Goal: Submit feedback/report problem

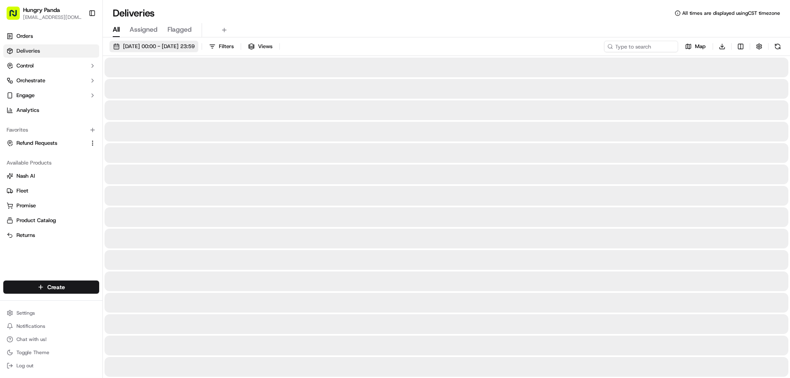
click at [148, 45] on span "23/09/2025 00:00 - 23/09/2025 23:59" at bounding box center [159, 46] width 72 height 7
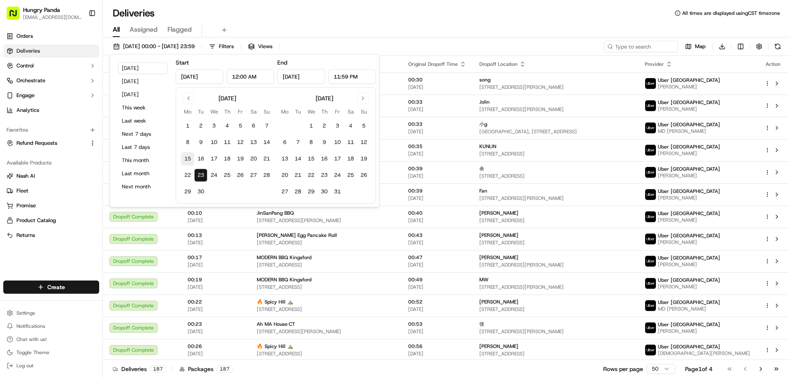
click at [187, 158] on button "15" at bounding box center [187, 158] width 13 height 13
type input "Sep 15, 2025"
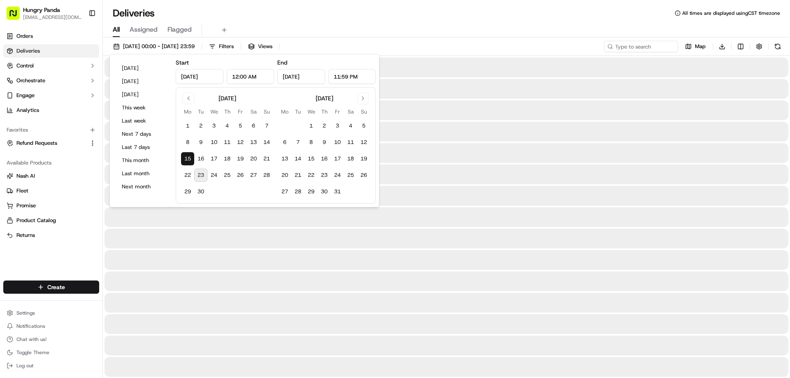
click at [200, 171] on button "23" at bounding box center [200, 175] width 13 height 13
type input "Sep 23, 2025"
click at [476, 14] on div "Deliveries All times are displayed using CST timezone" at bounding box center [446, 13] width 687 height 13
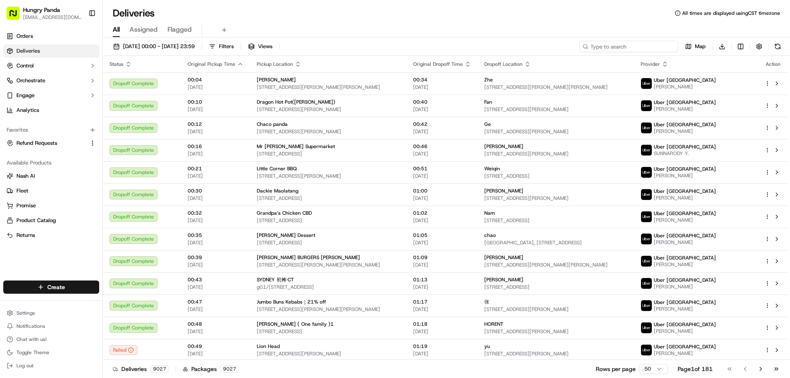
click at [649, 47] on input at bounding box center [628, 47] width 99 height 12
paste input "3129570158650775471604"
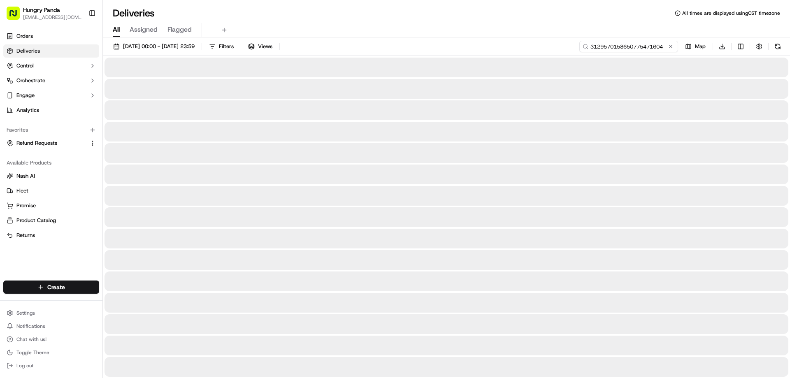
type input "3129570158650775471604"
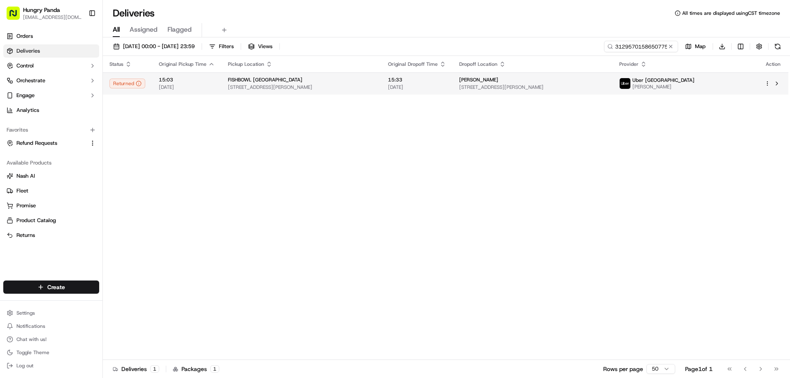
click at [442, 81] on span "15:33" at bounding box center [417, 80] width 58 height 7
click at [509, 75] on td "杨昊 242-254 Elizabeth Street, Surry Hills NSW 2000, Australia" at bounding box center [533, 83] width 160 height 22
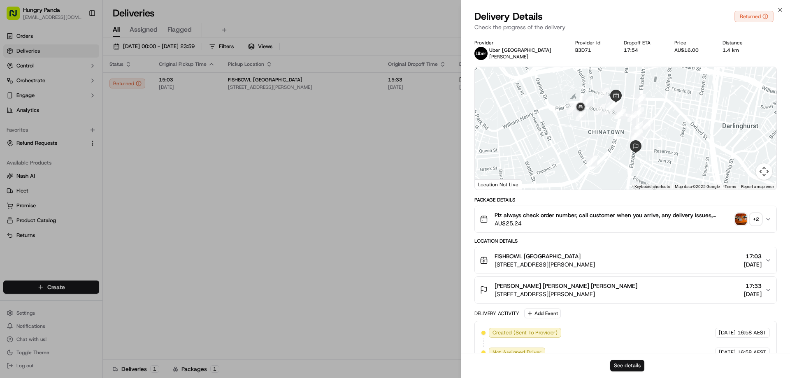
click at [631, 362] on button "See details" at bounding box center [627, 366] width 34 height 12
click at [484, 105] on div at bounding box center [626, 128] width 302 height 123
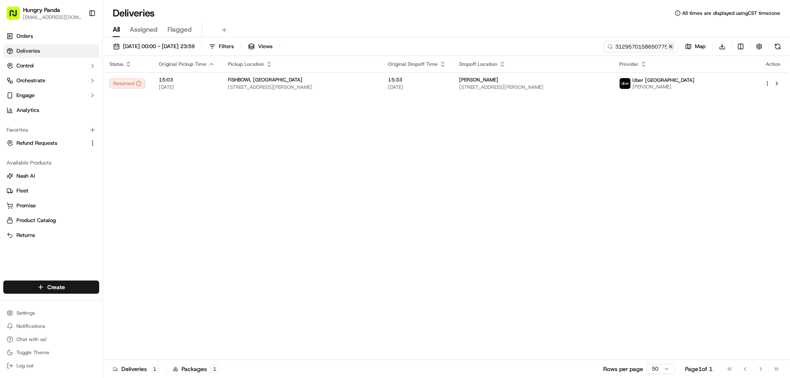
click at [670, 48] on button at bounding box center [671, 46] width 8 height 8
click at [670, 48] on input at bounding box center [628, 47] width 99 height 12
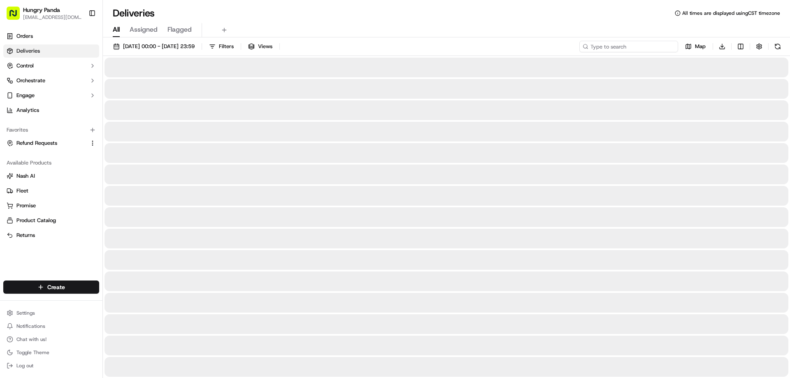
paste input "6823553028858755681708"
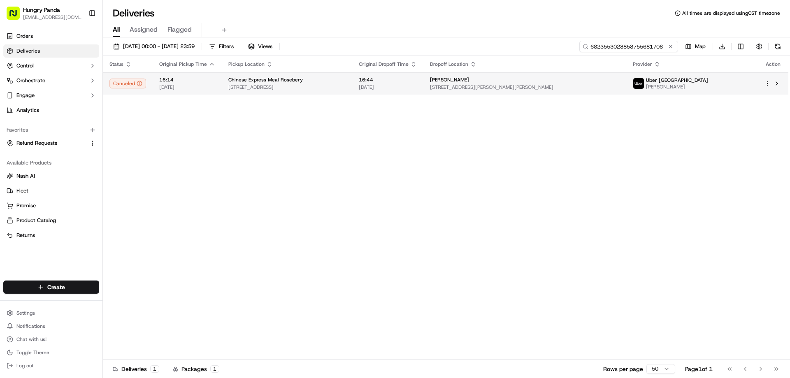
type input "6823553028858755681708"
click at [423, 92] on td "16:44 22/09/2025" at bounding box center [387, 83] width 71 height 22
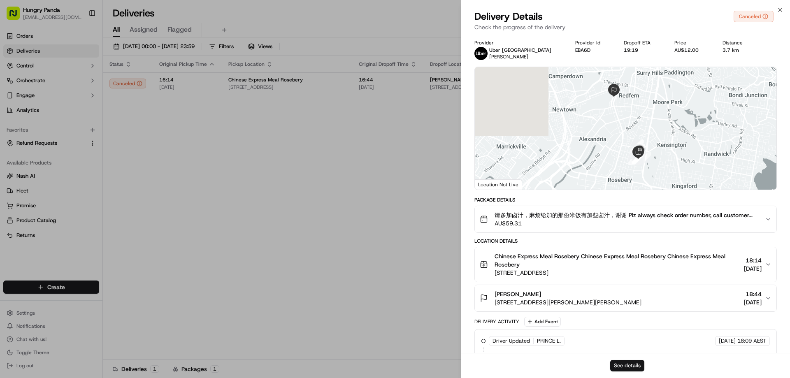
click at [628, 363] on button "See details" at bounding box center [627, 366] width 34 height 12
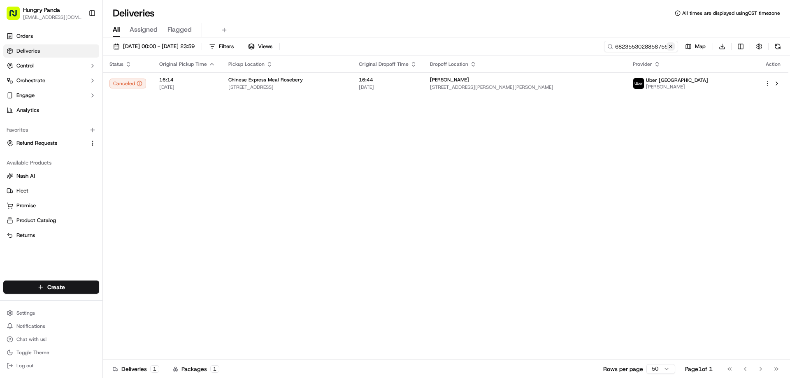
click at [674, 44] on button at bounding box center [671, 46] width 8 height 8
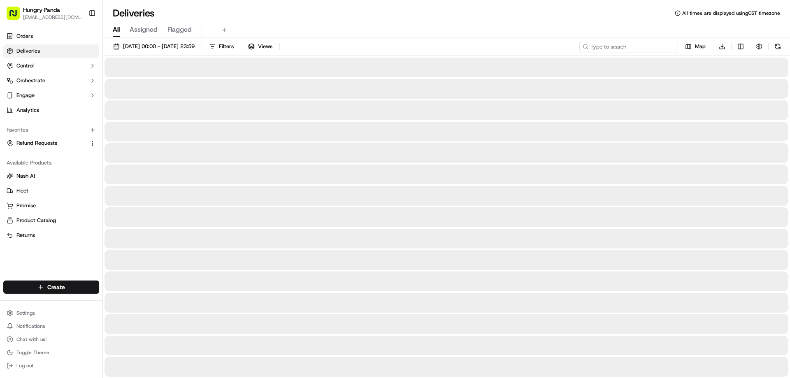
click at [674, 44] on input at bounding box center [628, 47] width 99 height 12
paste input "6927509348258732911018"
type input "6927509348258732911018"
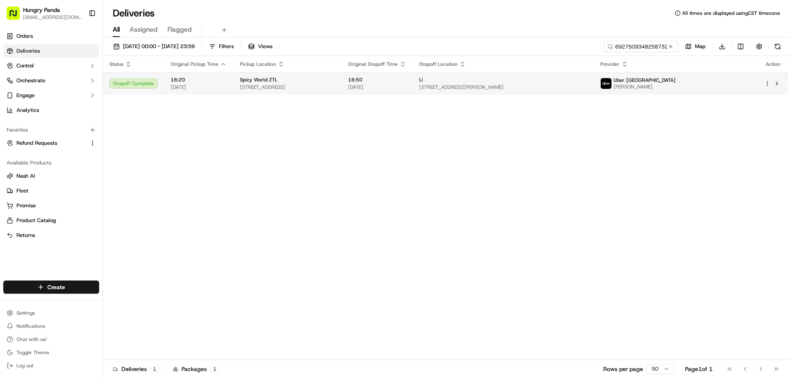
click at [406, 87] on span "[DATE]" at bounding box center [377, 87] width 58 height 7
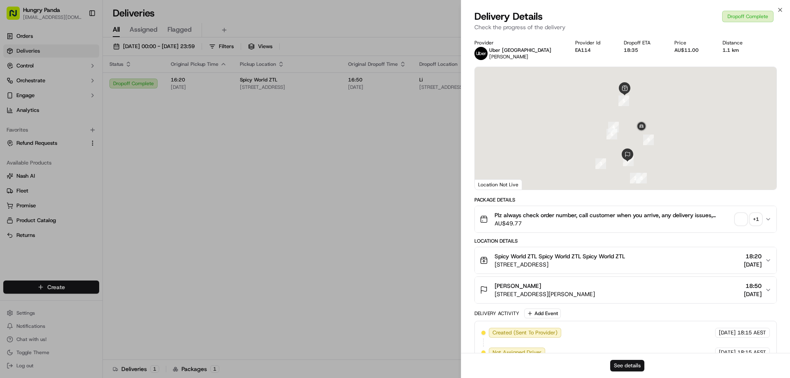
click at [615, 362] on button "See details" at bounding box center [627, 366] width 34 height 12
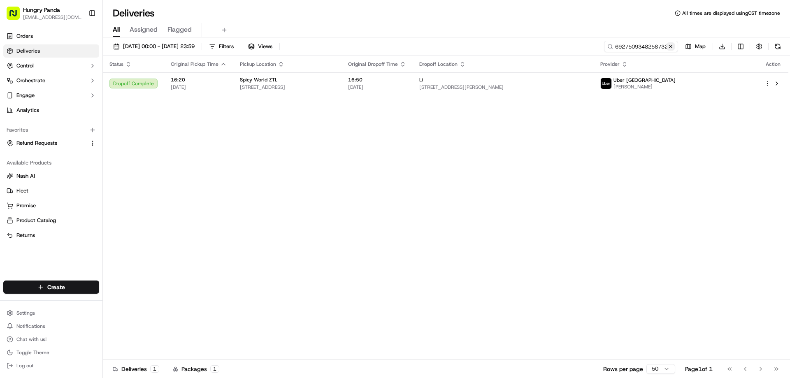
click at [670, 47] on button at bounding box center [671, 46] width 8 height 8
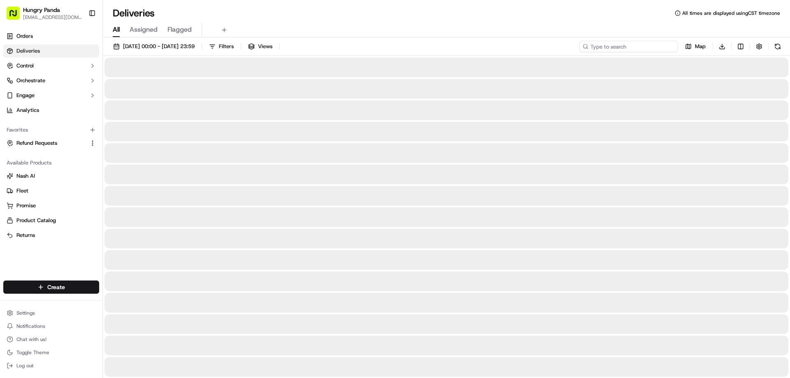
click at [670, 47] on input at bounding box center [628, 47] width 99 height 12
paste input "574440000825277328313"
type input "574440000825277328313"
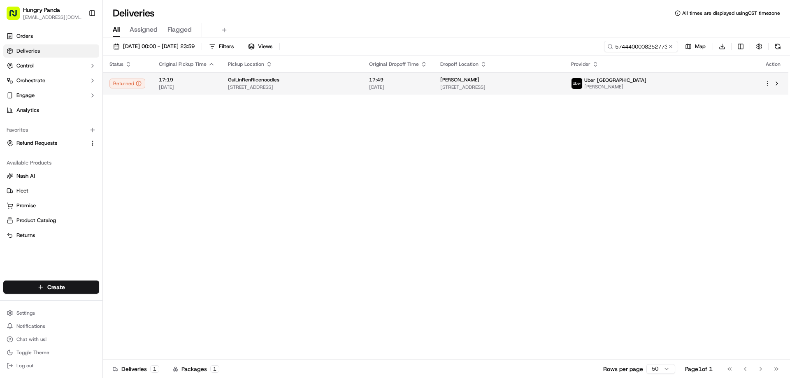
click at [434, 79] on td "17:49 21/09/2025" at bounding box center [398, 83] width 71 height 22
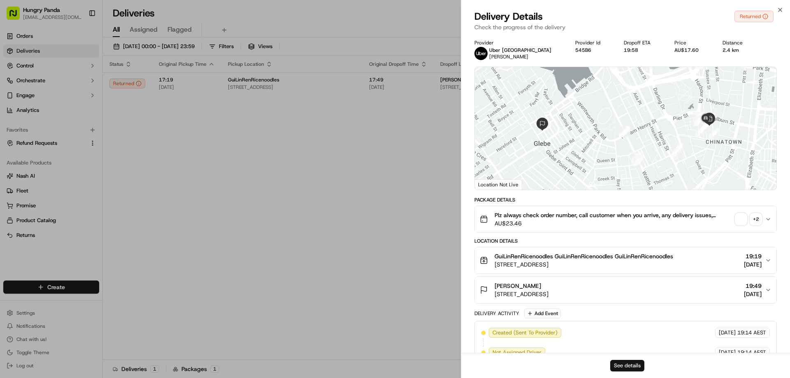
click at [621, 361] on button "See details" at bounding box center [627, 366] width 34 height 12
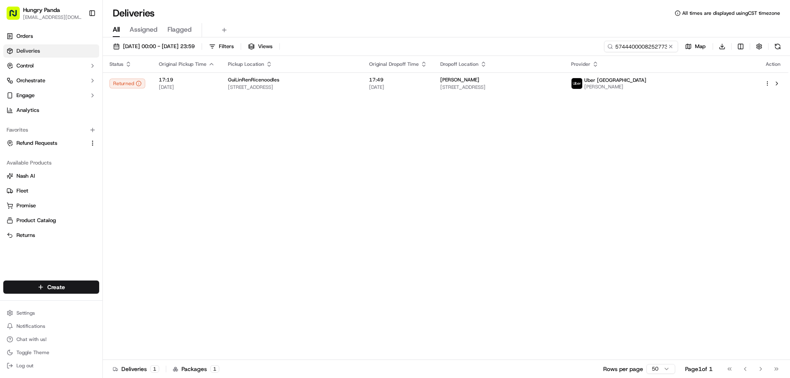
click at [673, 48] on button at bounding box center [671, 46] width 8 height 8
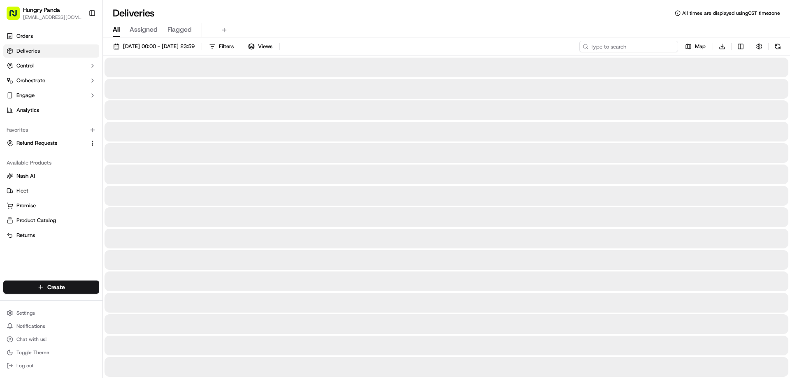
click at [673, 48] on input at bounding box center [628, 47] width 99 height 12
paste input "6122581508852780432132"
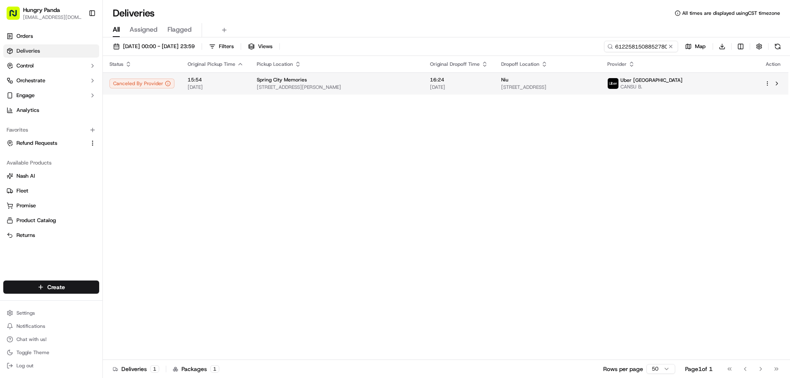
click at [424, 81] on td "16:24 22/09/2025" at bounding box center [458, 83] width 71 height 22
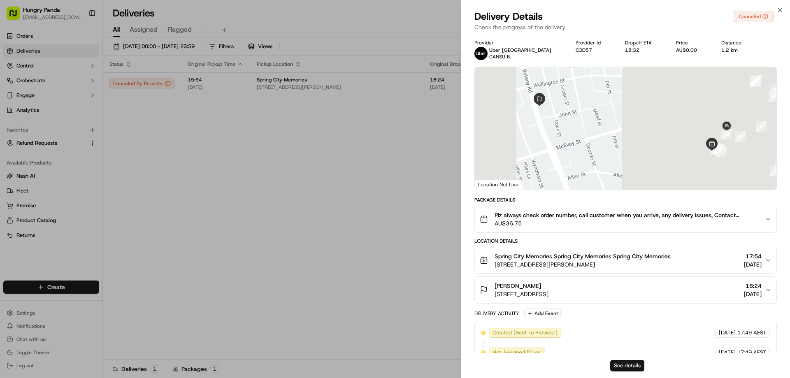
click at [633, 365] on button "See details" at bounding box center [627, 366] width 34 height 12
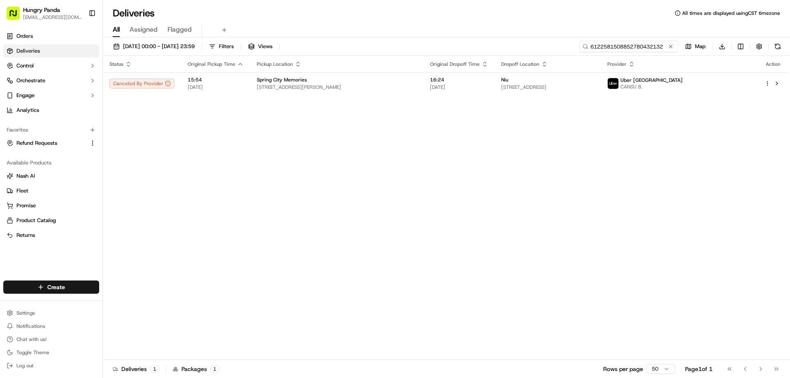
click at [652, 49] on input "6122581508852780432132" at bounding box center [628, 47] width 99 height 12
paste input "62458815865171963878"
click at [648, 46] on input "612258150886245881586517196387852780432132" at bounding box center [628, 47] width 99 height 12
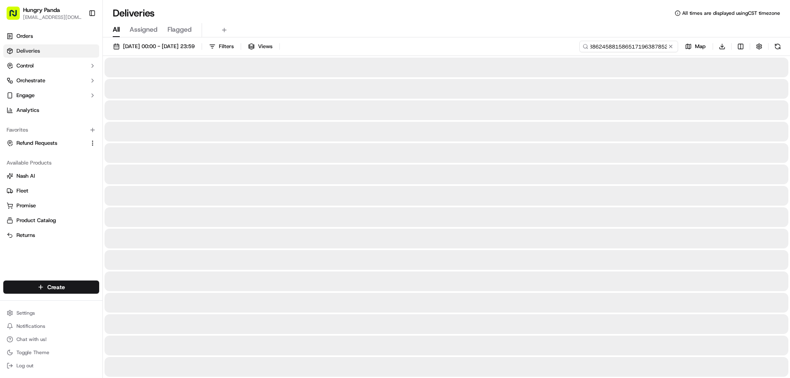
click at [648, 46] on input "612258150886245881586517196387852780432132" at bounding box center [628, 47] width 99 height 12
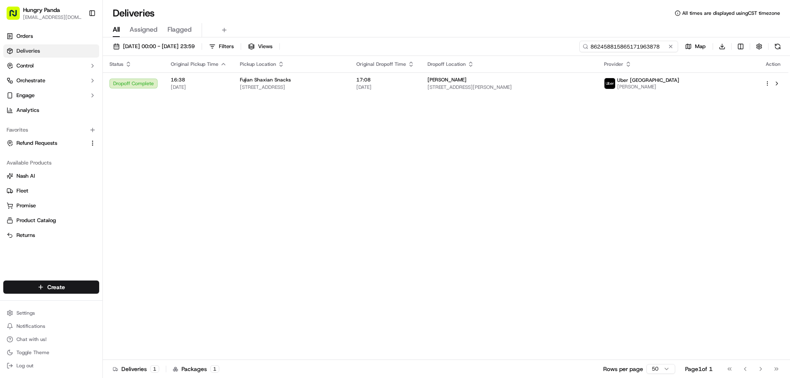
type input "862458815865171963878"
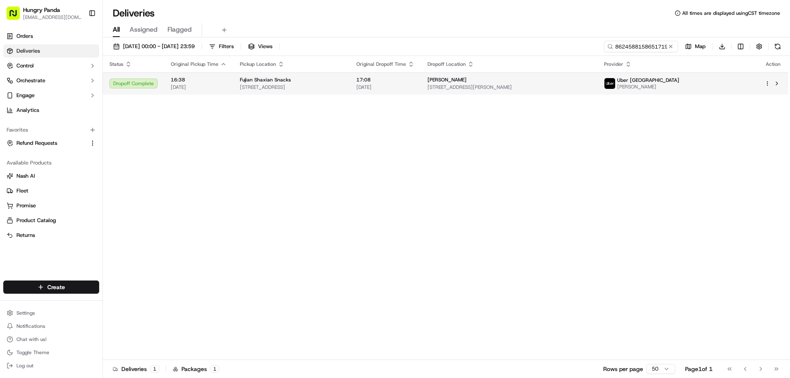
click at [421, 91] on td "17:08 22/09/2025" at bounding box center [385, 83] width 71 height 22
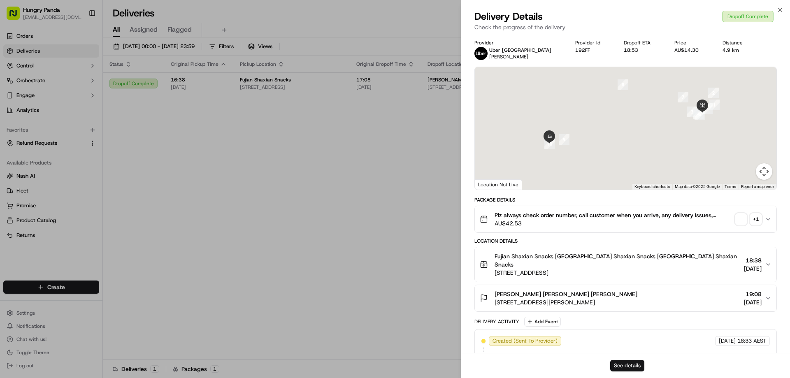
click at [620, 365] on button "See details" at bounding box center [627, 366] width 34 height 12
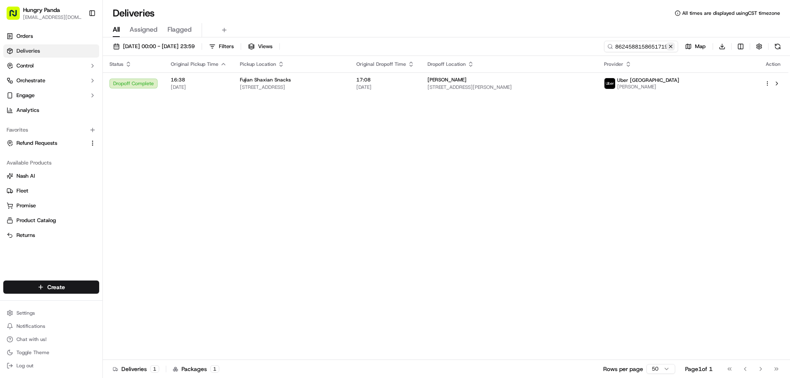
click at [673, 49] on button at bounding box center [671, 46] width 8 height 8
click at [672, 48] on input at bounding box center [628, 47] width 99 height 12
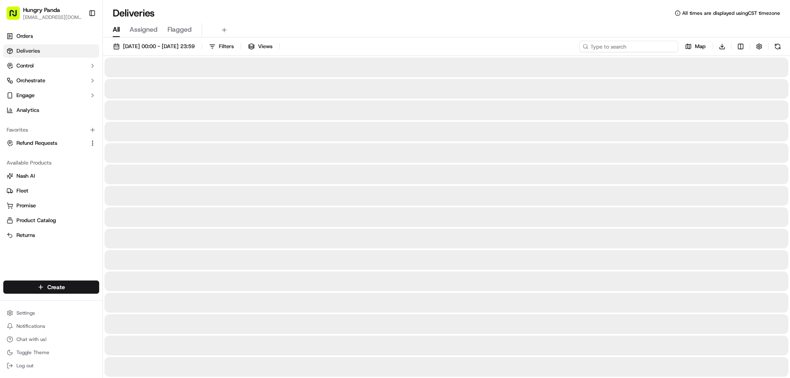
paste input "922953540835671794919"
type input "922953540835671794919"
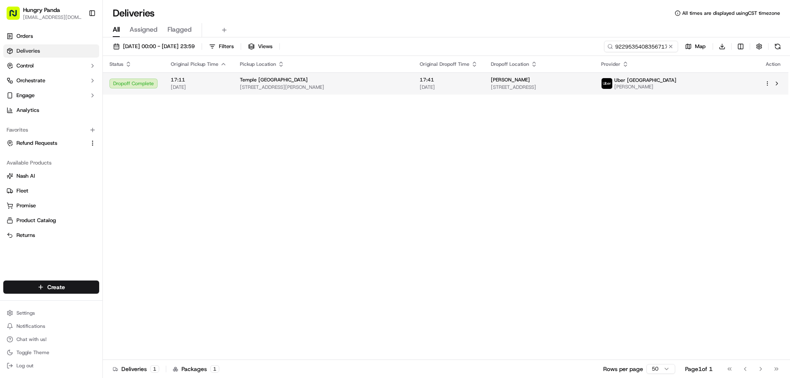
click at [402, 88] on span "[STREET_ADDRESS][PERSON_NAME]" at bounding box center [323, 87] width 167 height 7
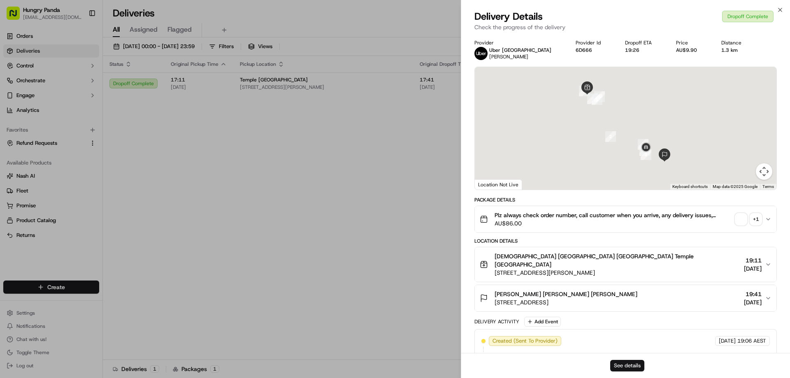
click at [623, 366] on button "See details" at bounding box center [627, 366] width 34 height 12
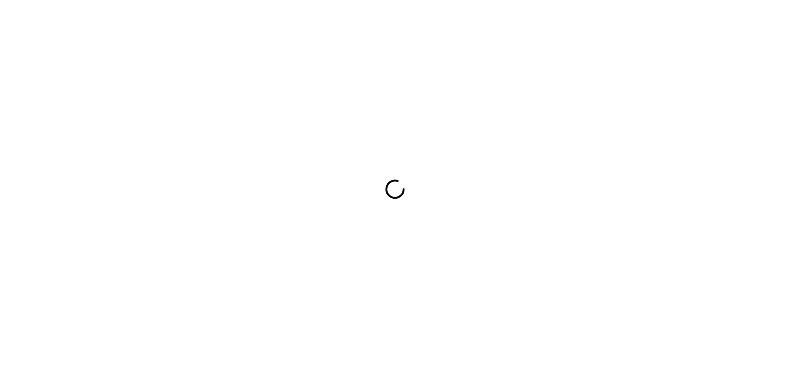
click at [377, 269] on div at bounding box center [395, 189] width 790 height 378
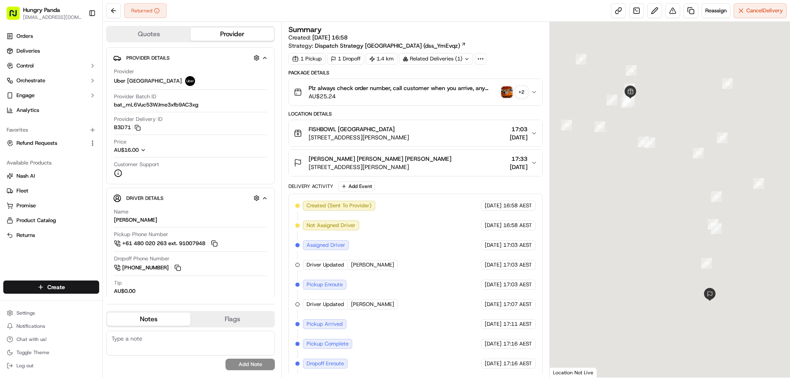
click at [509, 92] on img "button" at bounding box center [507, 92] width 12 height 12
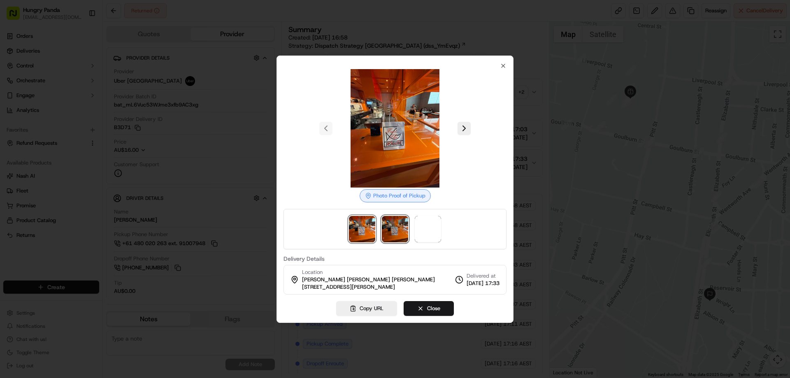
drag, startPoint x: 395, startPoint y: 234, endPoint x: 400, endPoint y: 233, distance: 4.8
click at [395, 234] on img at bounding box center [395, 229] width 26 height 26
click at [429, 229] on span at bounding box center [428, 229] width 26 height 26
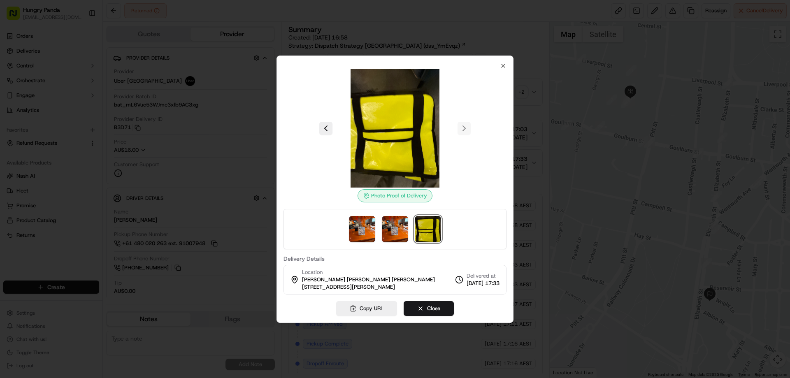
click at [537, 79] on div at bounding box center [395, 189] width 790 height 378
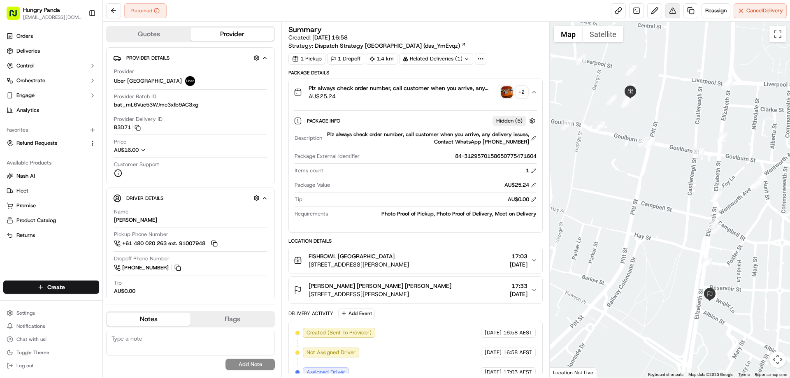
click at [670, 7] on button at bounding box center [672, 10] width 15 height 15
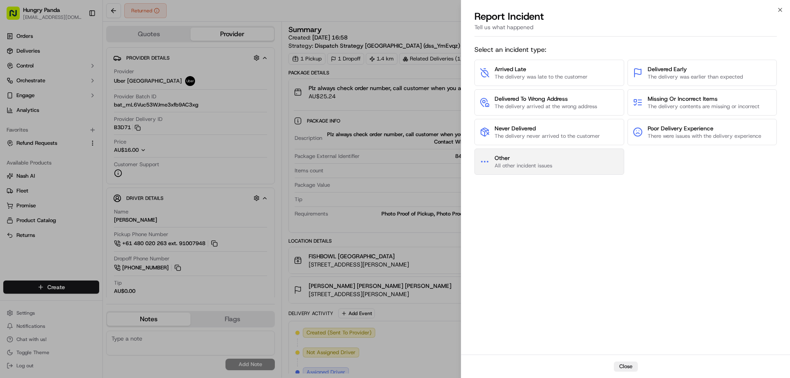
click at [484, 155] on button "Other All other incident issues" at bounding box center [549, 162] width 150 height 26
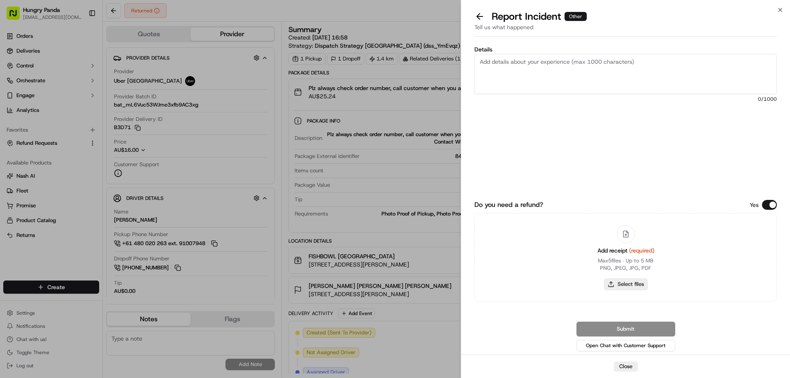
click at [619, 281] on button "Select files" at bounding box center [626, 285] width 44 height 12
click at [482, 13] on button at bounding box center [479, 17] width 17 height 12
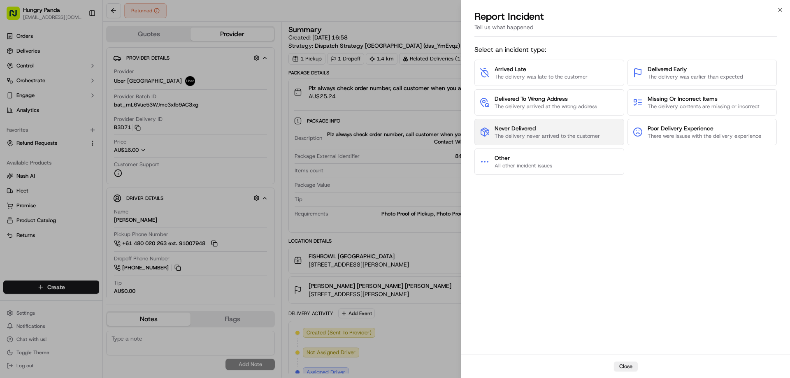
click at [514, 130] on span "Never Delivered" at bounding box center [547, 128] width 105 height 8
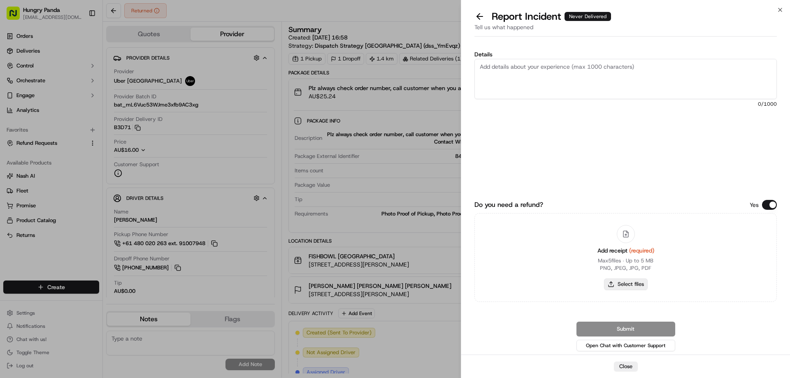
click at [631, 284] on button "Select files" at bounding box center [626, 285] width 44 height 12
type input "C:\fakepath\screenshot_2025-09-23_11-58-24.png"
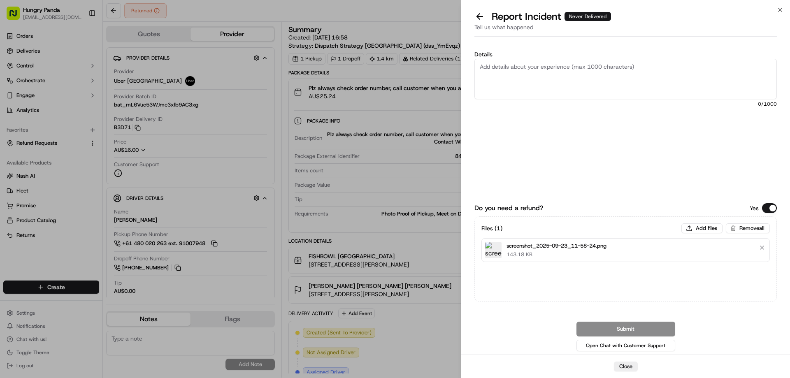
click at [566, 67] on textarea "Details" at bounding box center [625, 79] width 302 height 40
paste textarea "The customer reported that he did not receive the meal. The order log showed th…"
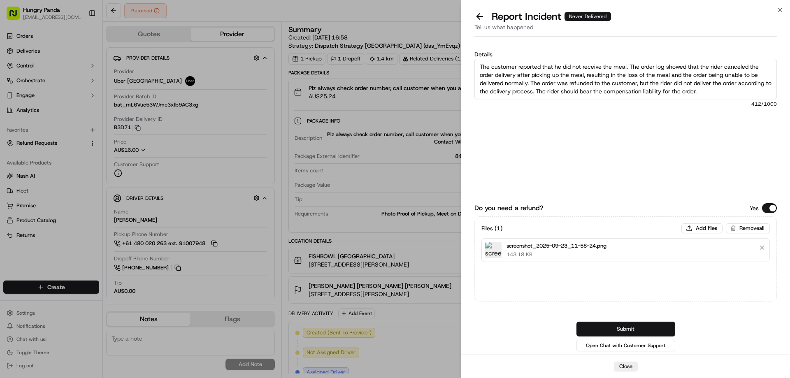
type textarea "The customer reported that he did not receive the meal. The order log showed th…"
click at [639, 324] on button "Submit" at bounding box center [626, 329] width 99 height 15
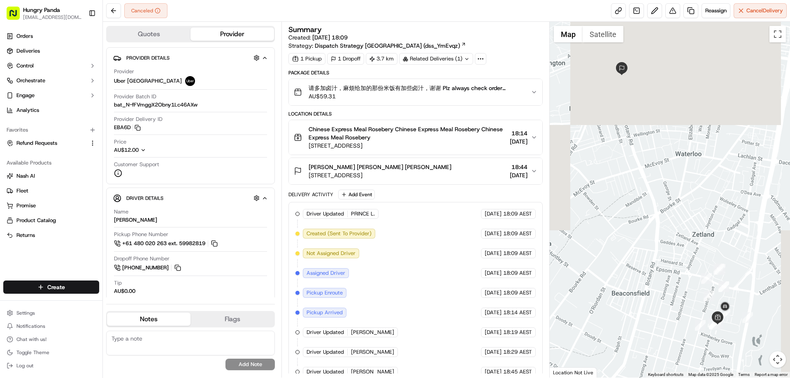
click at [528, 89] on div "请多加卤汁，麻烦给加的那份米饭有加些卤汁，谢谢 Plz always check order number, call customer when you a…" at bounding box center [412, 92] width 237 height 16
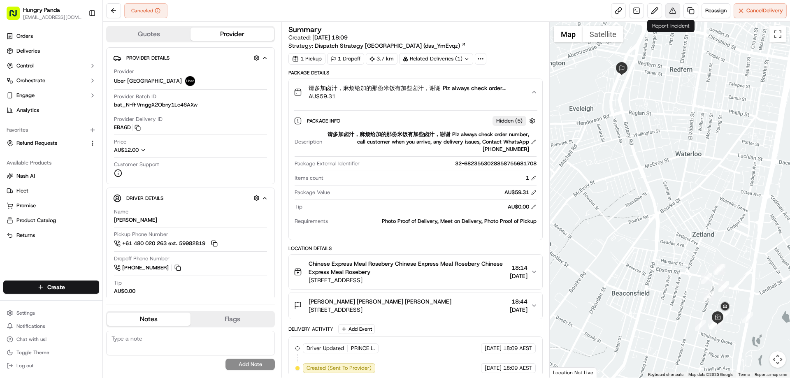
click at [671, 10] on button at bounding box center [672, 10] width 15 height 15
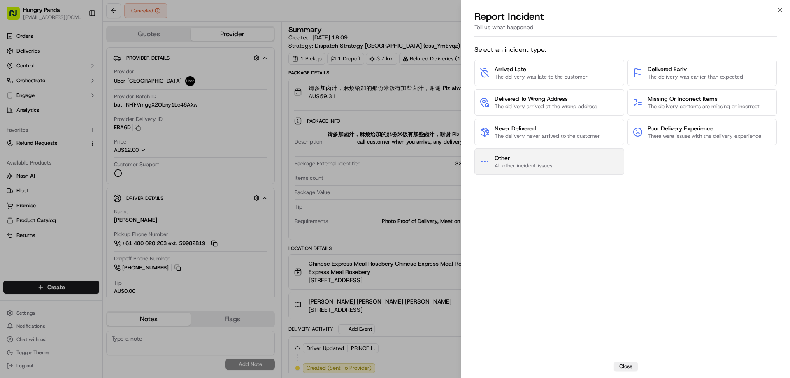
click at [500, 159] on span "Other" at bounding box center [524, 158] width 58 height 8
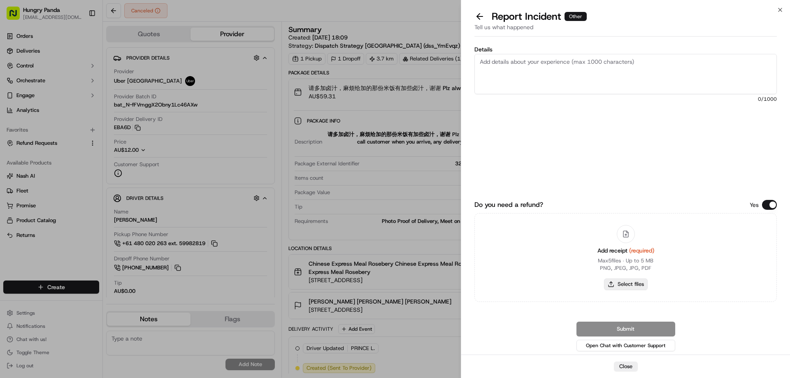
click at [621, 284] on button "Select files" at bounding box center [626, 285] width 44 height 12
type input "C:\fakepath\screenshot_2025-09-23_12-00-25.png"
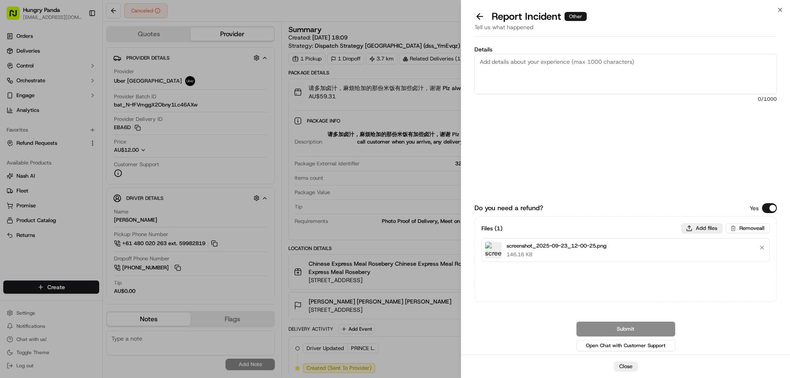
click at [700, 228] on button "Add files" at bounding box center [701, 228] width 41 height 10
type input "C:\fakepath\lQLPJxqznEMvsfHNA_fNBwiwScmF3JquJ_kIrciuxPlKAA_1800_1015.png"
click at [553, 94] on div "Details 0 /1000" at bounding box center [625, 108] width 302 height 123
click at [558, 84] on textarea "Details" at bounding box center [625, 74] width 302 height 40
paste textarea "The order log shows that the rider accepted the order at 18:09:33, but did not …"
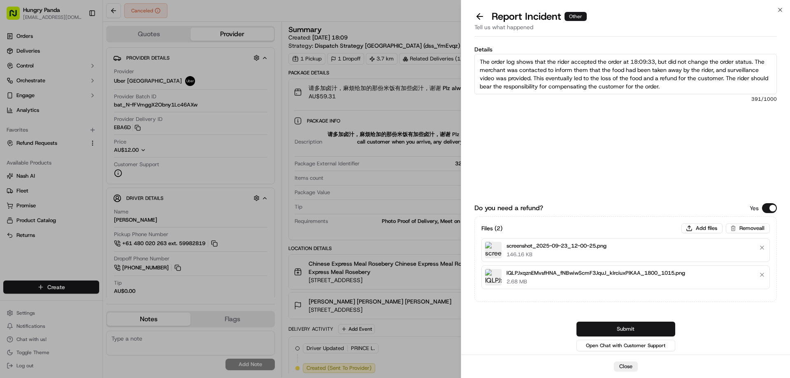
type textarea "The order log shows that the rider accepted the order at 18:09:33, but did not …"
click at [620, 323] on button "Submit" at bounding box center [626, 329] width 99 height 15
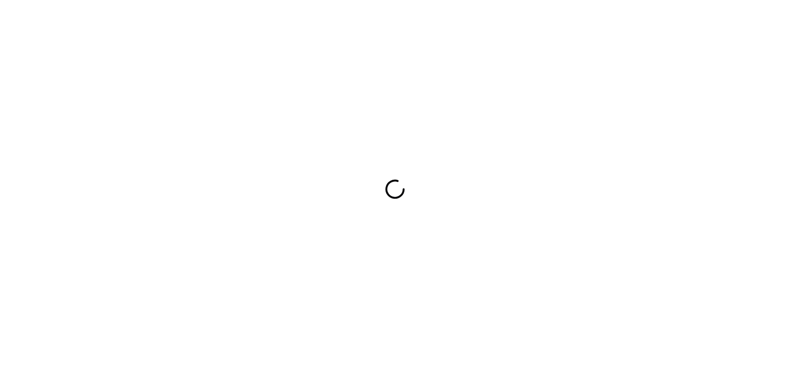
click at [451, 206] on div at bounding box center [395, 189] width 790 height 378
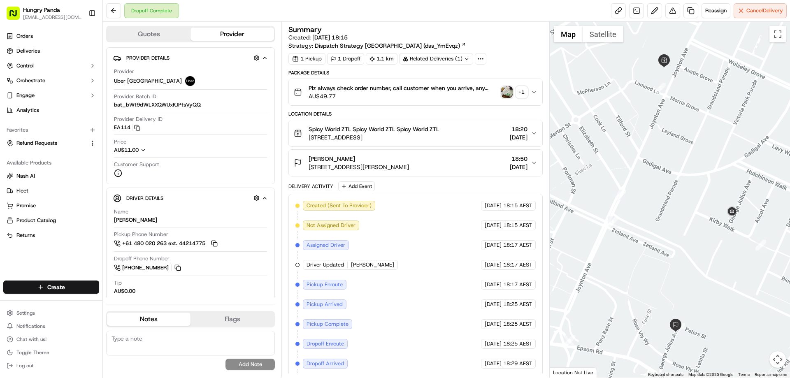
click at [509, 93] on img "button" at bounding box center [507, 92] width 12 height 12
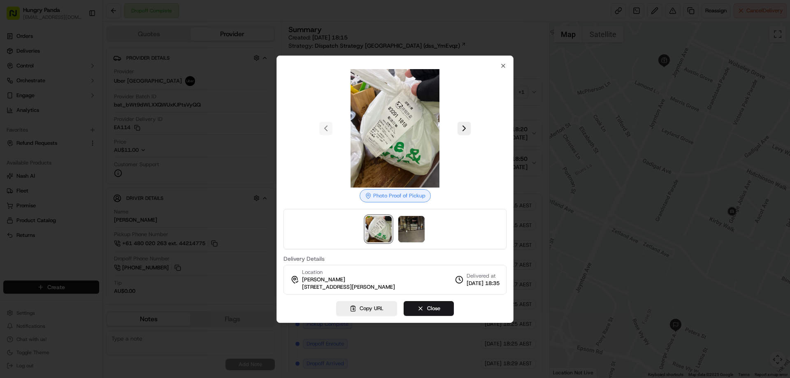
click at [523, 99] on div at bounding box center [395, 189] width 790 height 378
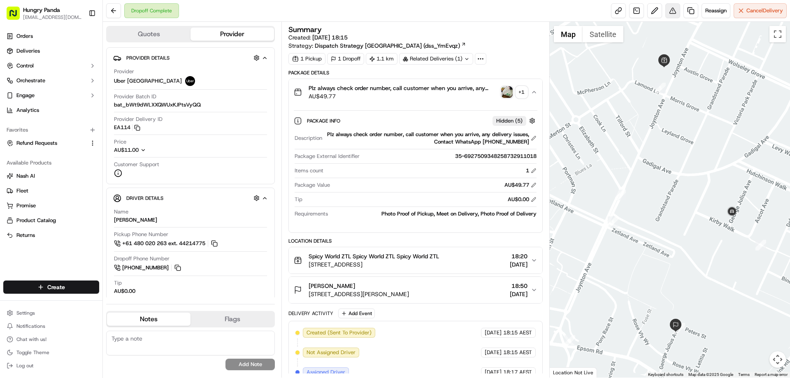
click at [669, 12] on button at bounding box center [672, 10] width 15 height 15
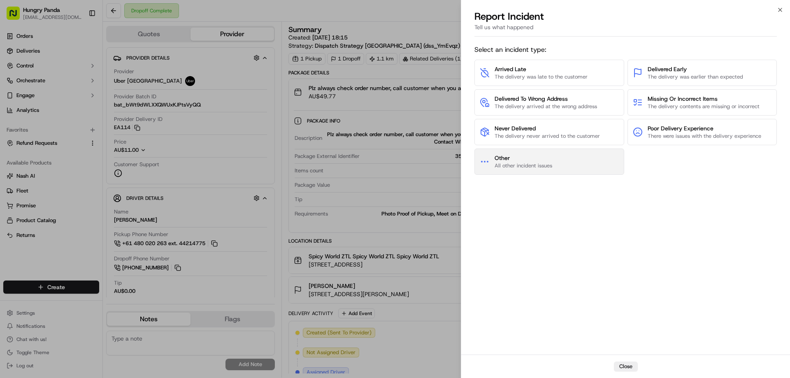
click at [552, 160] on span "Other" at bounding box center [524, 158] width 58 height 8
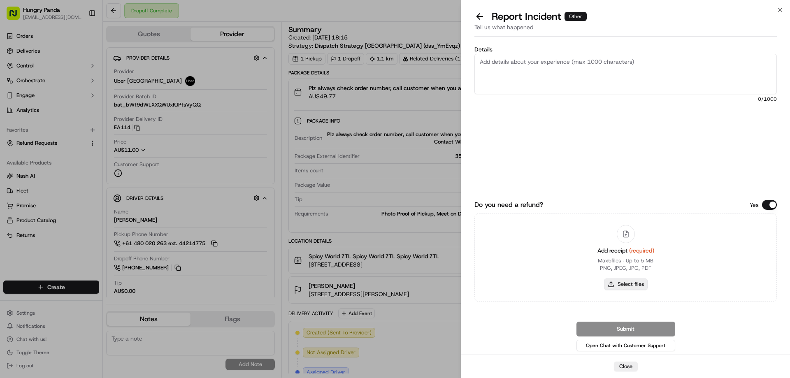
click at [623, 283] on button "Select files" at bounding box center [626, 285] width 44 height 12
type input "C:\fakepath\screenshot_2025-09-23_12-15-44.png"
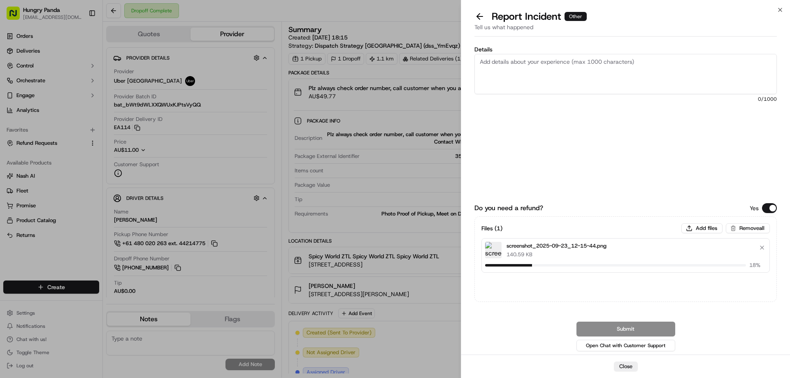
click at [562, 56] on textarea "Details" at bounding box center [625, 74] width 302 height 40
drag, startPoint x: 534, startPoint y: 70, endPoint x: 561, endPoint y: 76, distance: 27.0
click at [534, 71] on textarea "Details" at bounding box center [625, 74] width 302 height 40
paste textarea "The customer reported that he did not receive the meal, and the delivery photo …"
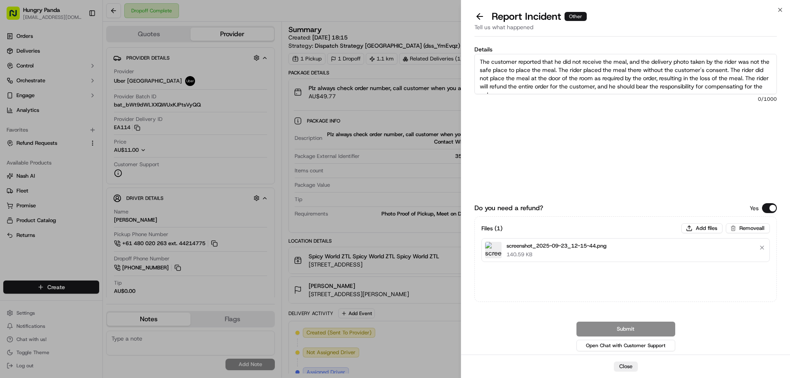
scroll to position [5, 0]
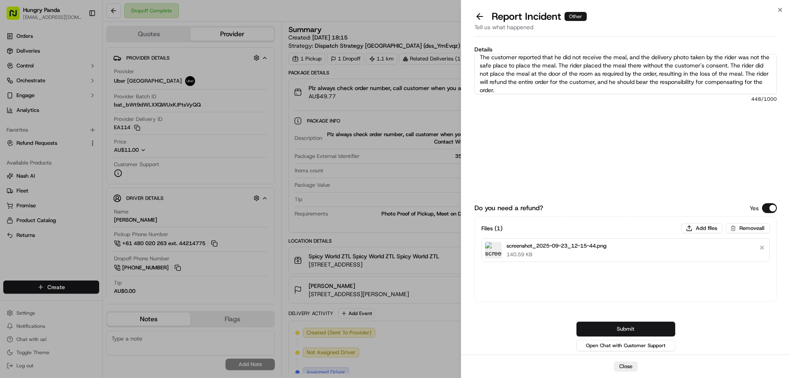
type textarea "The customer reported that he did not receive the meal, and the delivery photo …"
click at [629, 324] on button "Submit" at bounding box center [626, 329] width 99 height 15
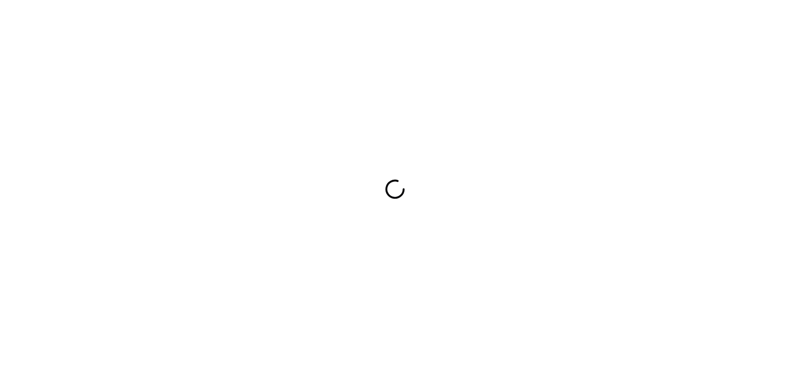
drag, startPoint x: 675, startPoint y: 191, endPoint x: 665, endPoint y: 177, distance: 17.1
click at [675, 191] on div at bounding box center [395, 189] width 790 height 378
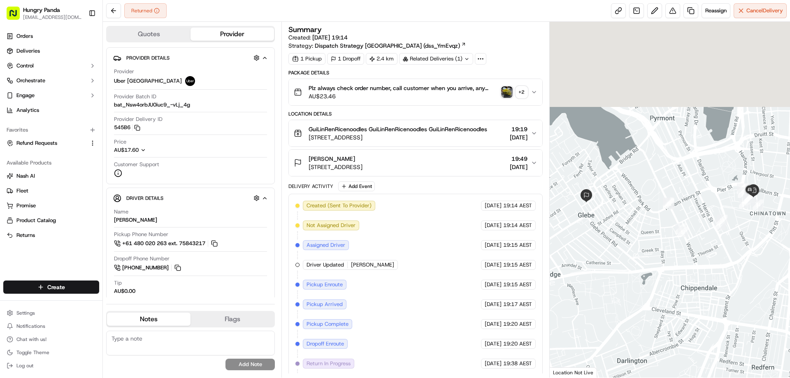
click at [509, 93] on img "button" at bounding box center [507, 92] width 12 height 12
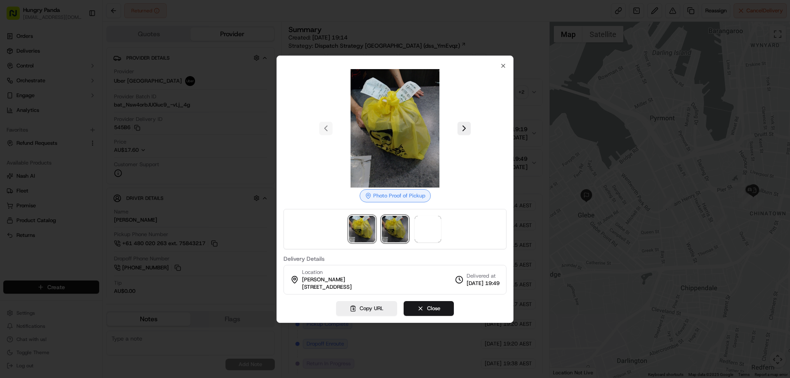
click at [400, 230] on img at bounding box center [395, 229] width 26 height 26
click at [424, 232] on img at bounding box center [428, 229] width 26 height 26
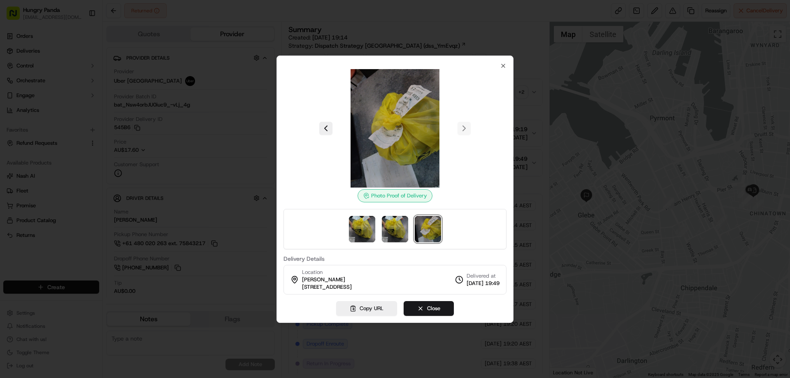
click at [533, 115] on div at bounding box center [395, 189] width 790 height 378
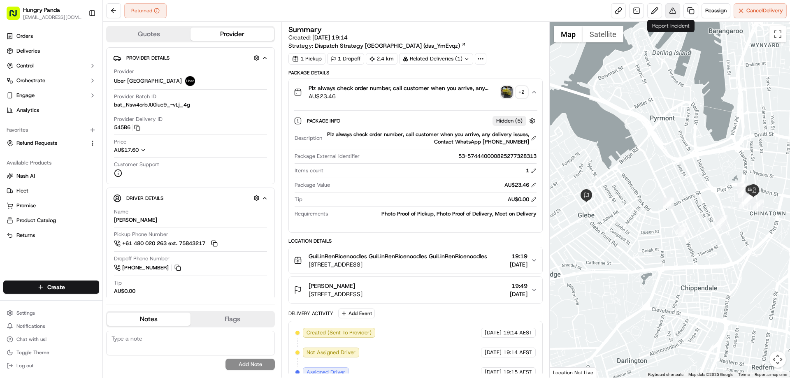
click at [670, 12] on button at bounding box center [672, 10] width 15 height 15
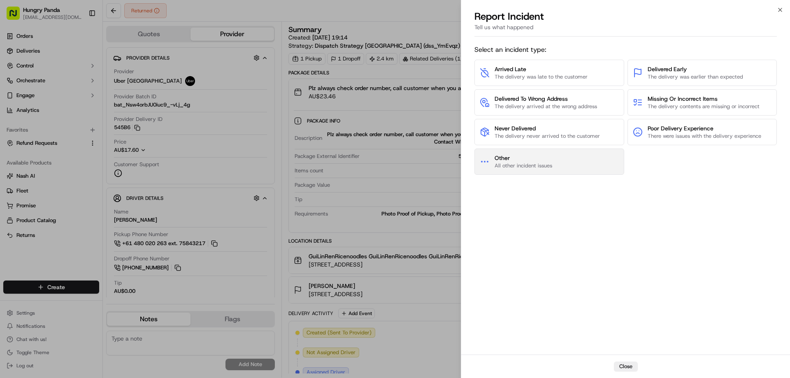
click at [574, 156] on button "Other All other incident issues" at bounding box center [549, 162] width 150 height 26
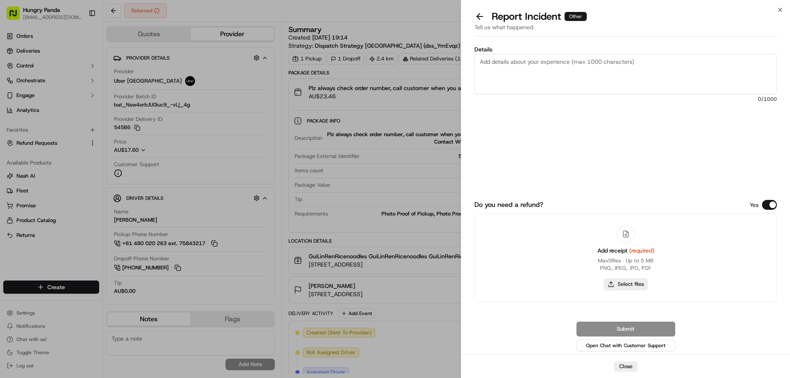
click at [633, 279] on button "Select files" at bounding box center [626, 285] width 44 height 12
type input "C:\fakepath\screenshot_2025-09-23_12-21-13.png"
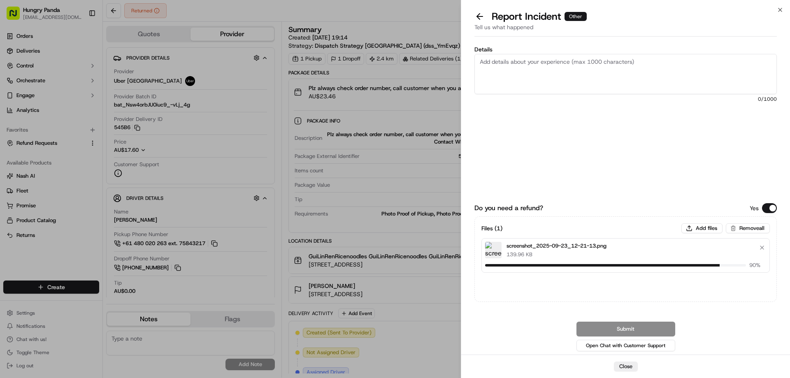
click at [498, 71] on textarea "Details" at bounding box center [625, 74] width 302 height 40
click at [552, 84] on textarea "Details" at bounding box center [625, 74] width 302 height 40
paste textarea "The order delivery was seriously overdue. The order log showed that the rider r…"
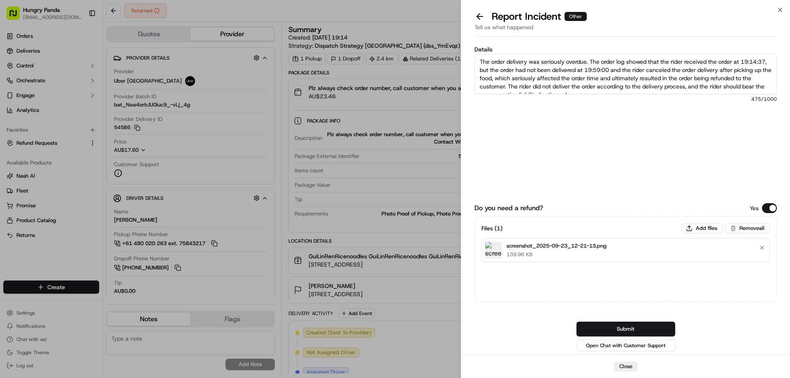
scroll to position [5, 0]
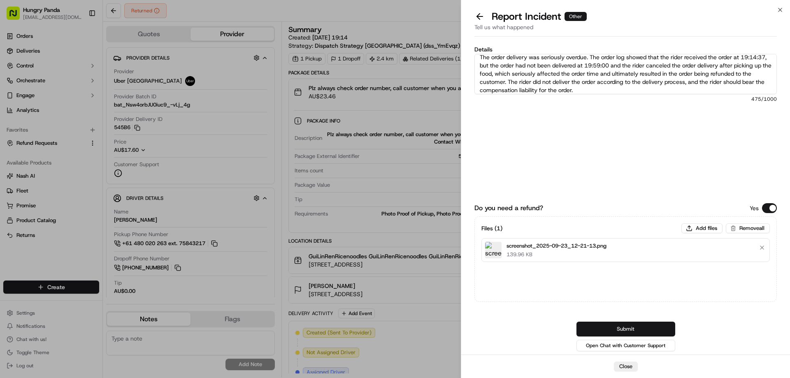
type textarea "The order delivery was seriously overdue. The order log showed that the rider r…"
click at [612, 333] on button "Submit" at bounding box center [626, 329] width 99 height 15
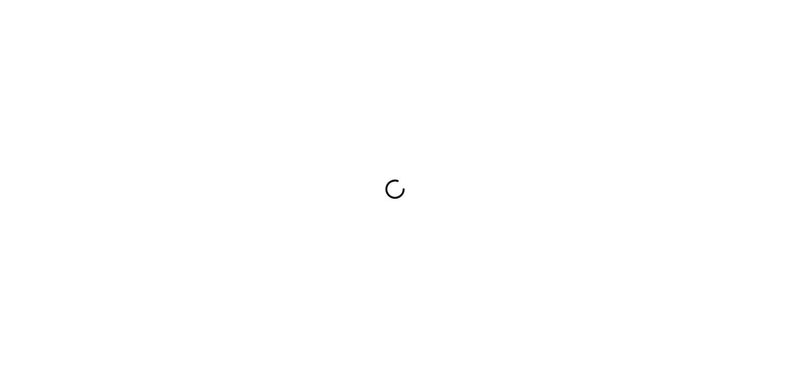
click at [446, 267] on div at bounding box center [395, 189] width 790 height 378
click at [378, 245] on div at bounding box center [395, 189] width 790 height 378
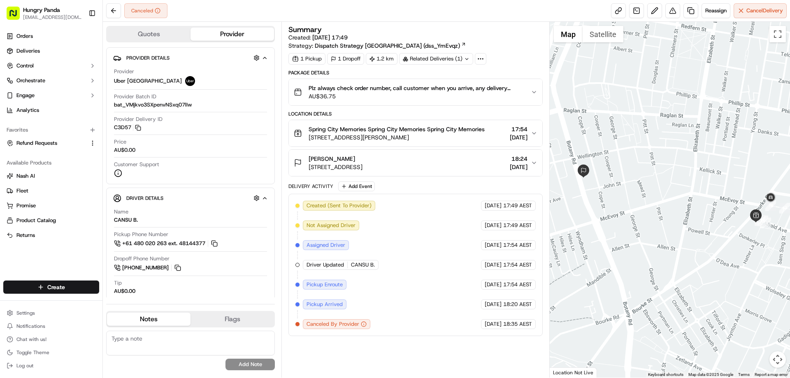
click at [528, 95] on div "Plz always check order number, call customer when you arrive, any delivery issu…" at bounding box center [412, 92] width 237 height 16
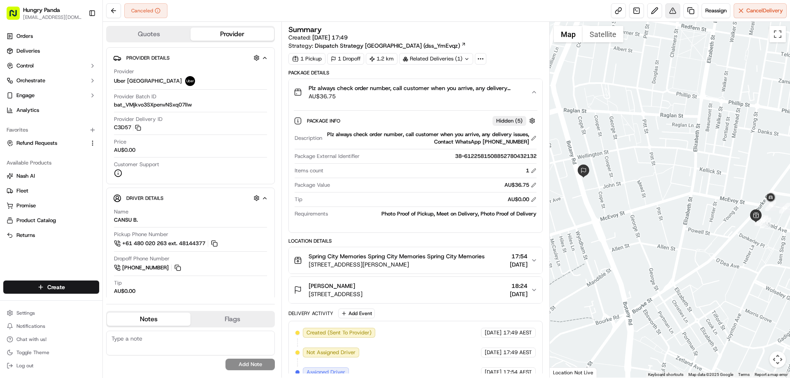
click at [671, 14] on button at bounding box center [672, 10] width 15 height 15
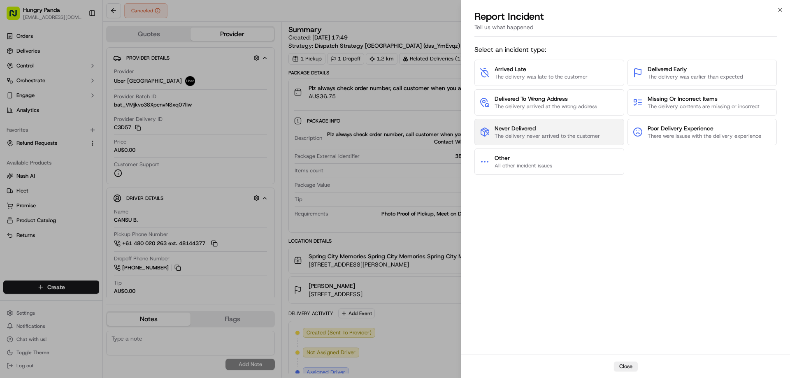
click at [551, 127] on span "Never Delivered" at bounding box center [547, 128] width 105 height 8
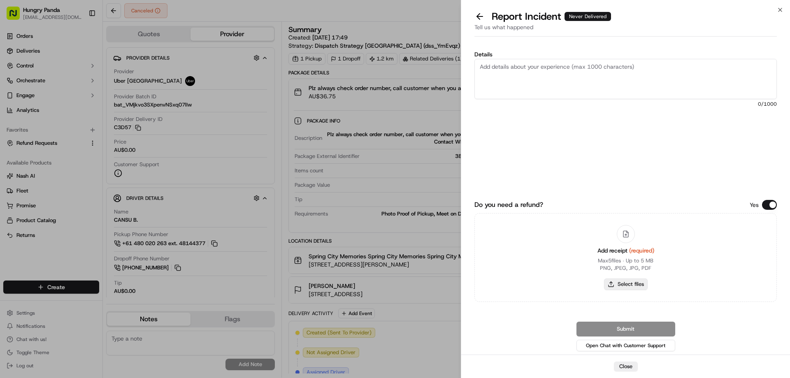
click at [630, 287] on button "Select files" at bounding box center [626, 285] width 44 height 12
type input "C:\fakepath\screenshot_2025-09-23_12-23-30.png"
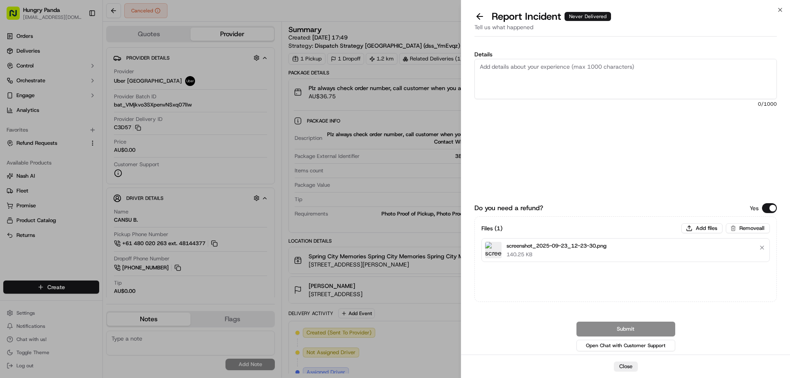
click at [564, 73] on textarea "Details" at bounding box center [625, 79] width 302 height 40
paste textarea "The order pickup was seriously overdue. The order log showed that the rider rec…"
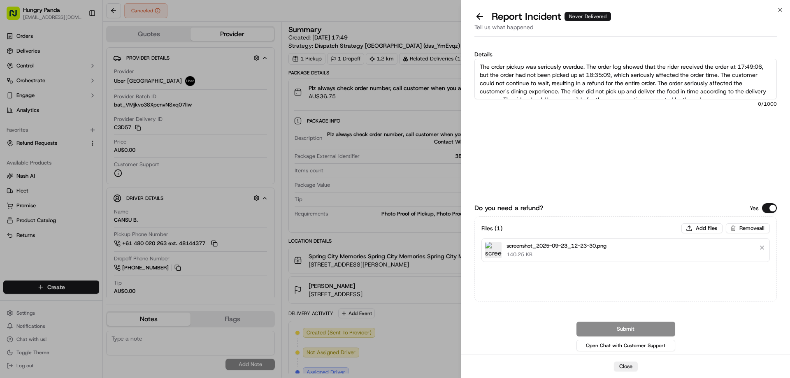
scroll to position [5, 0]
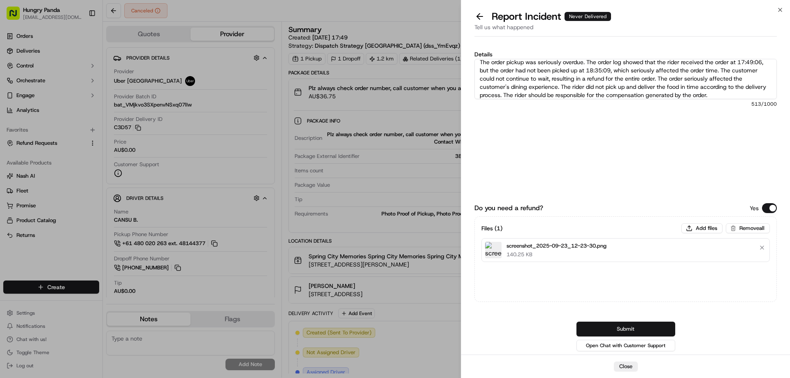
type textarea "The order pickup was seriously overdue. The order log showed that the rider rec…"
click at [638, 333] on button "Submit" at bounding box center [626, 329] width 99 height 15
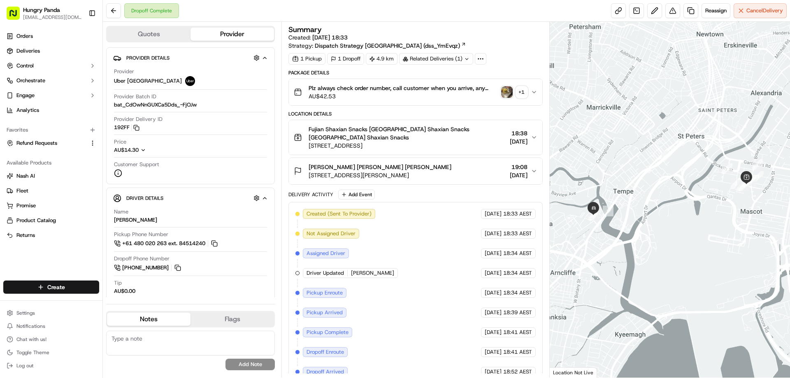
click at [534, 92] on icon "button" at bounding box center [534, 92] width 7 height 7
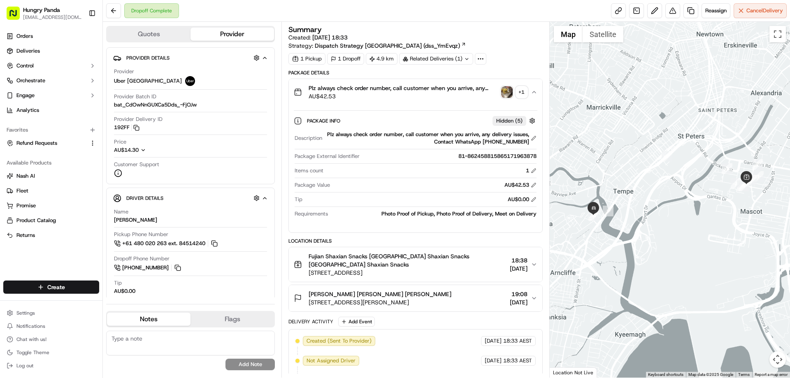
click at [505, 92] on img "button" at bounding box center [507, 92] width 12 height 12
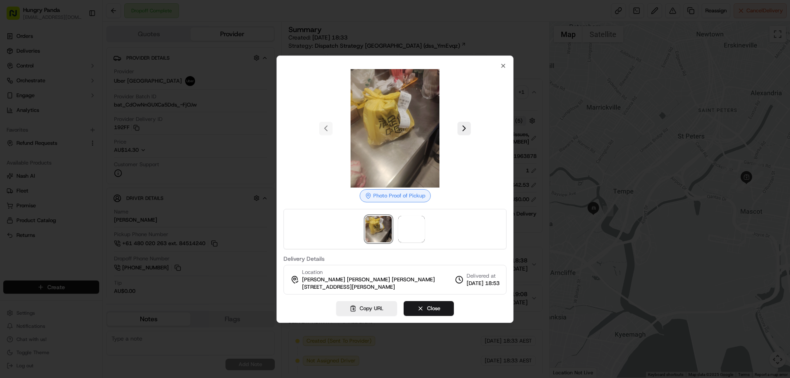
click at [415, 227] on span at bounding box center [411, 229] width 26 height 26
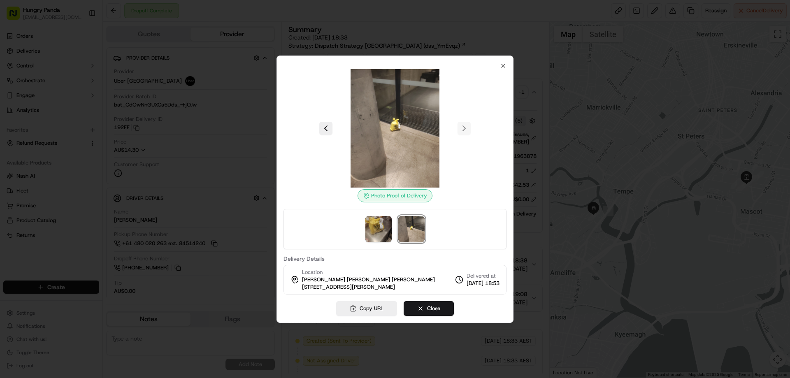
click at [534, 88] on div at bounding box center [395, 189] width 790 height 378
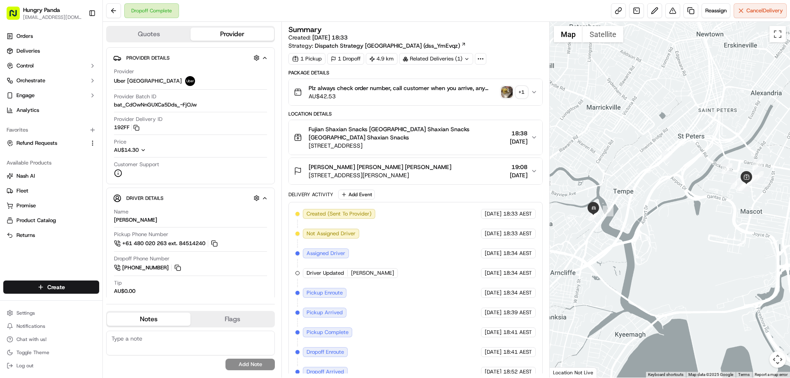
click at [533, 85] on button "Plz always check order number, call customer when you arrive, any delivery issu…" at bounding box center [415, 92] width 253 height 26
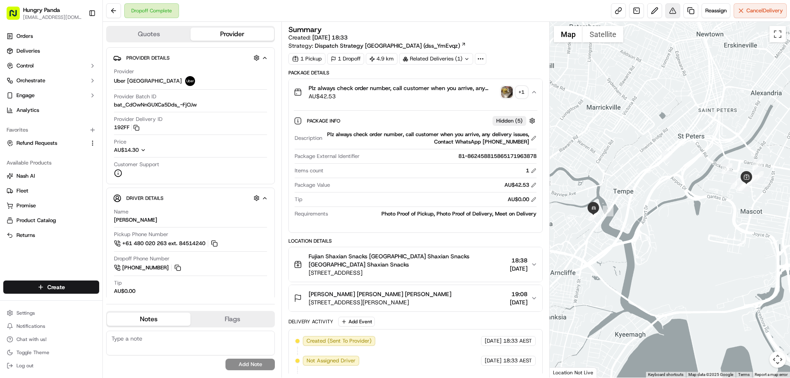
click at [672, 9] on button at bounding box center [672, 10] width 15 height 15
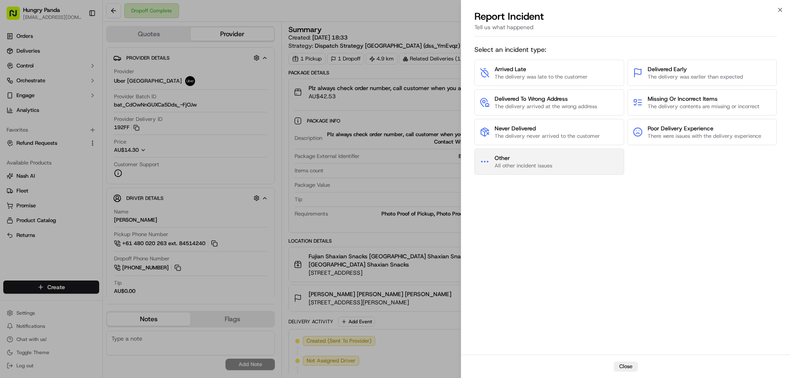
click at [562, 160] on button "Other All other incident issues" at bounding box center [549, 162] width 150 height 26
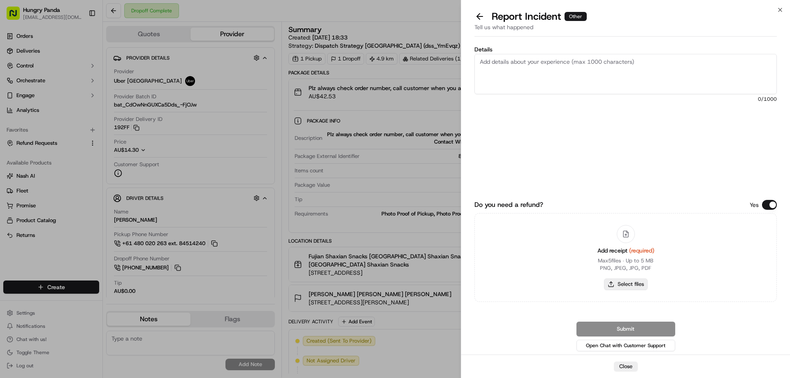
click at [610, 289] on button "Select files" at bounding box center [626, 285] width 44 height 12
type input "C:\fakepath\screenshot_2025-09-23_12-25-11.png"
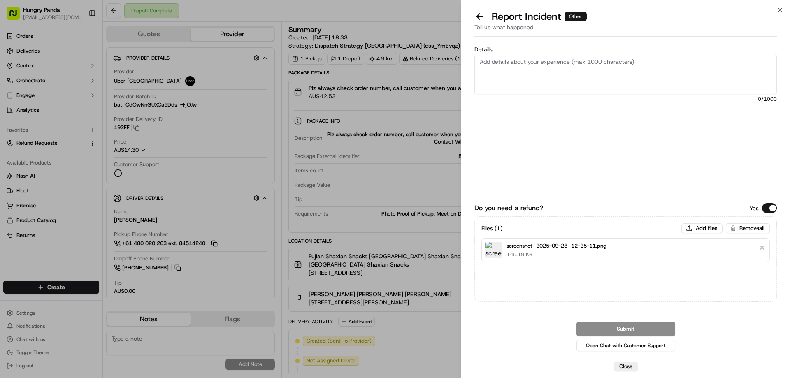
click at [573, 76] on textarea "Details" at bounding box center [625, 74] width 302 height 40
paste textarea "The customer reported that he did not receive the meal, and the delivery photo …"
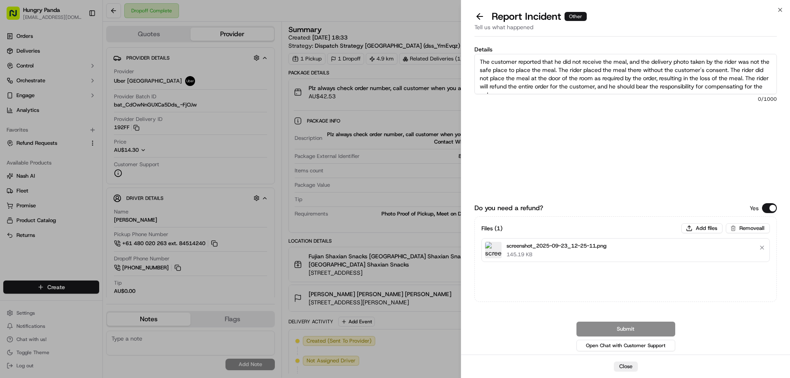
scroll to position [5, 0]
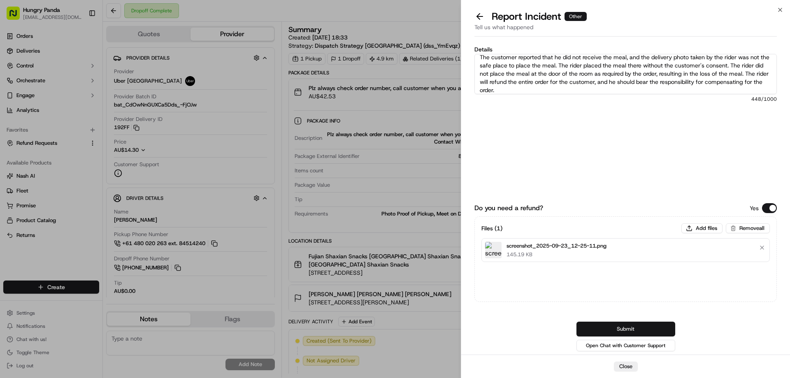
type textarea "The customer reported that he did not receive the meal, and the delivery photo …"
drag, startPoint x: 639, startPoint y: 331, endPoint x: 622, endPoint y: 322, distance: 19.3
click at [639, 332] on button "Submit" at bounding box center [626, 329] width 99 height 15
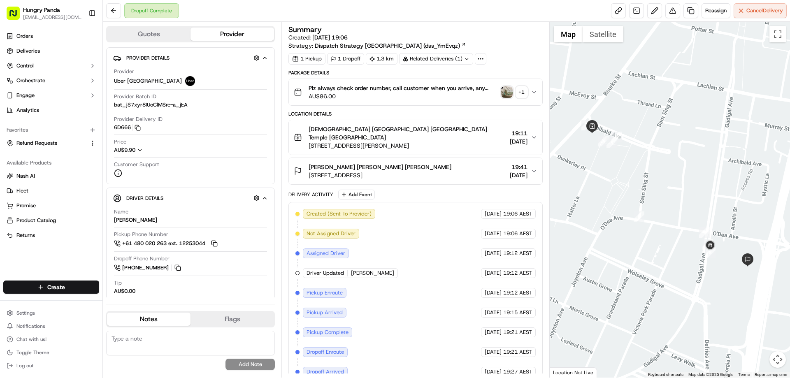
click at [537, 96] on button "Plz always check order number, call customer when you arrive, any delivery issu…" at bounding box center [415, 92] width 253 height 26
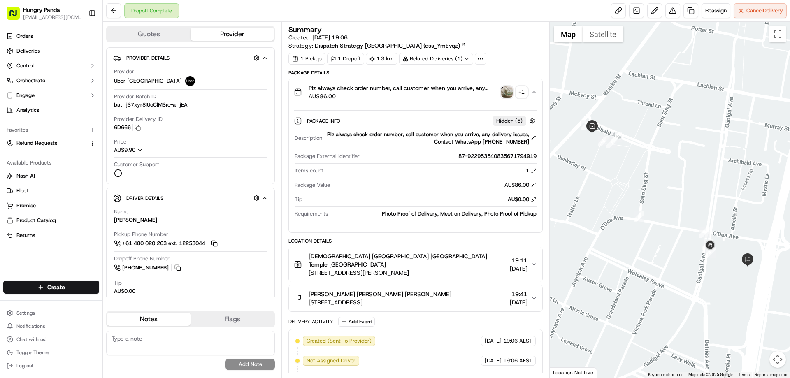
click at [506, 92] on img "button" at bounding box center [507, 92] width 12 height 12
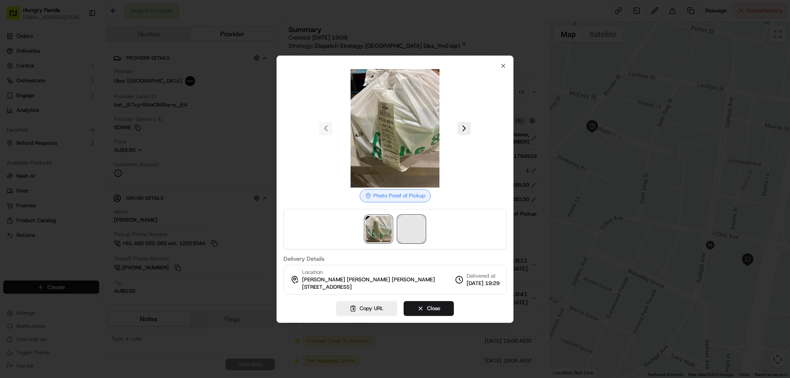
drag, startPoint x: 411, startPoint y: 238, endPoint x: 411, endPoint y: 234, distance: 4.5
click at [411, 239] on span at bounding box center [411, 229] width 26 height 26
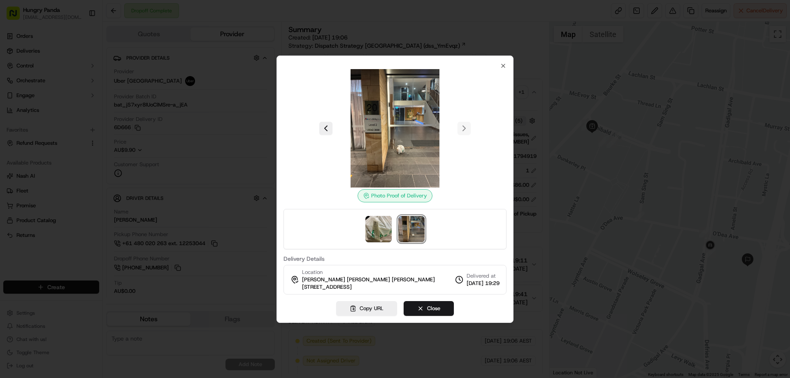
click at [532, 100] on div at bounding box center [395, 189] width 790 height 378
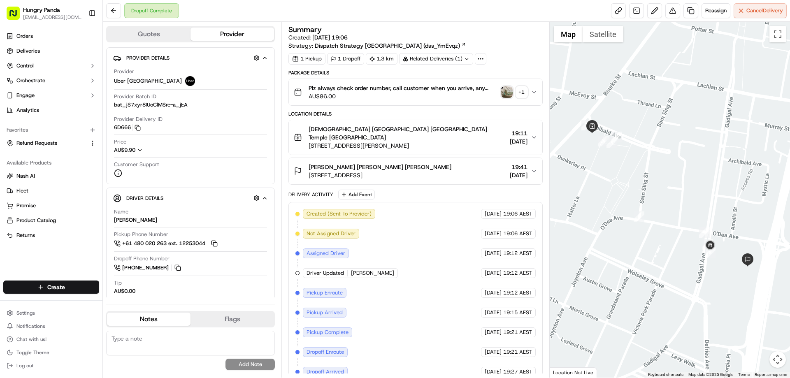
click at [533, 94] on icon "button" at bounding box center [534, 92] width 7 height 7
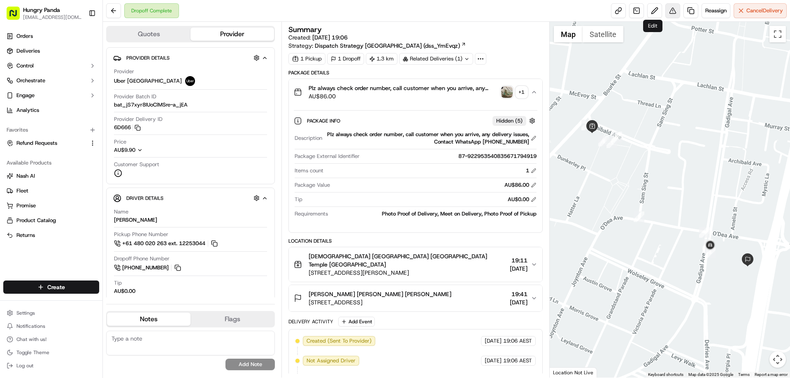
click at [667, 15] on button at bounding box center [672, 10] width 15 height 15
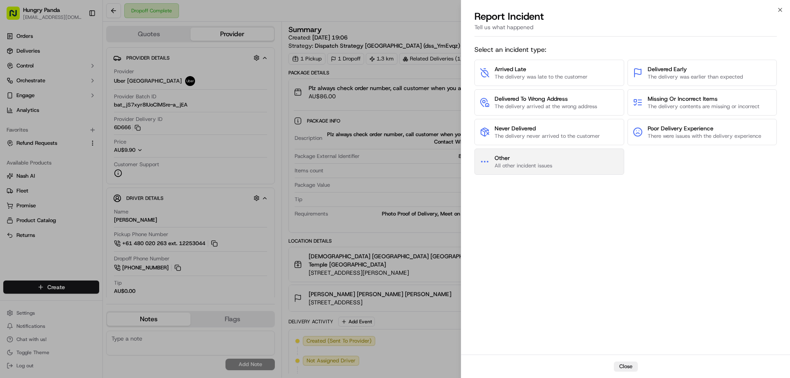
click at [558, 174] on button "Other All other incident issues" at bounding box center [549, 162] width 150 height 26
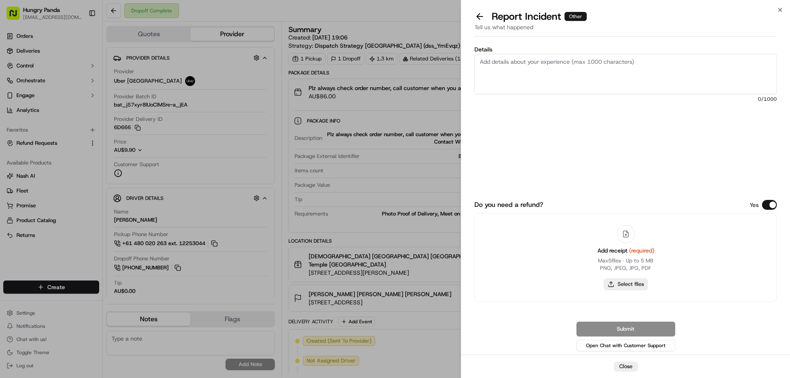
click at [627, 279] on button "Select files" at bounding box center [626, 285] width 44 height 12
type input "C:\fakepath\screenshot_2025-09-23_12-26-32.png"
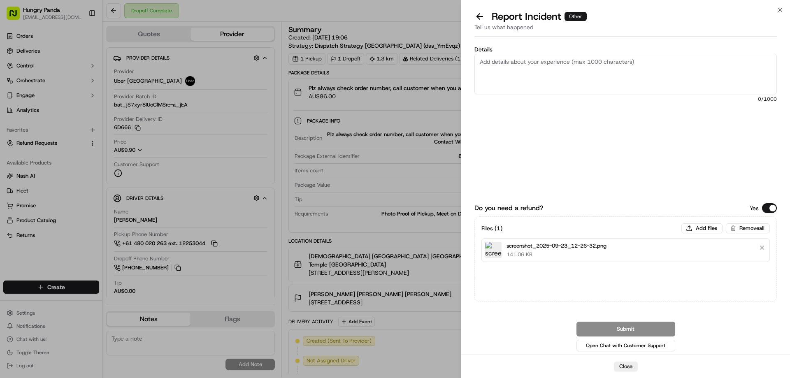
click at [563, 62] on textarea "Details" at bounding box center [625, 74] width 302 height 40
paste textarea "The customer reported that he did not receive the meal, the delivery photo take…"
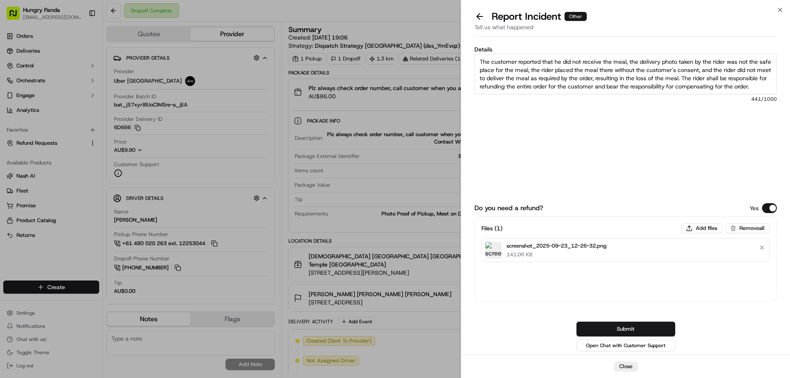
scroll to position [5, 0]
type textarea "The customer reported that he did not receive the meal, the delivery photo take…"
click at [622, 323] on button "Submit" at bounding box center [626, 329] width 99 height 15
